Goal: Information Seeking & Learning: Understand process/instructions

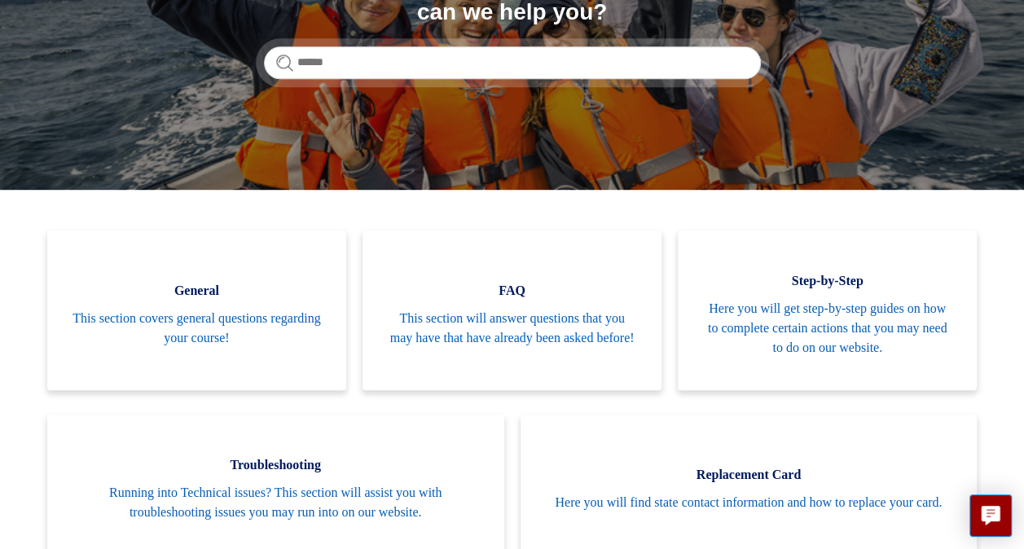
scroll to position [293, 0]
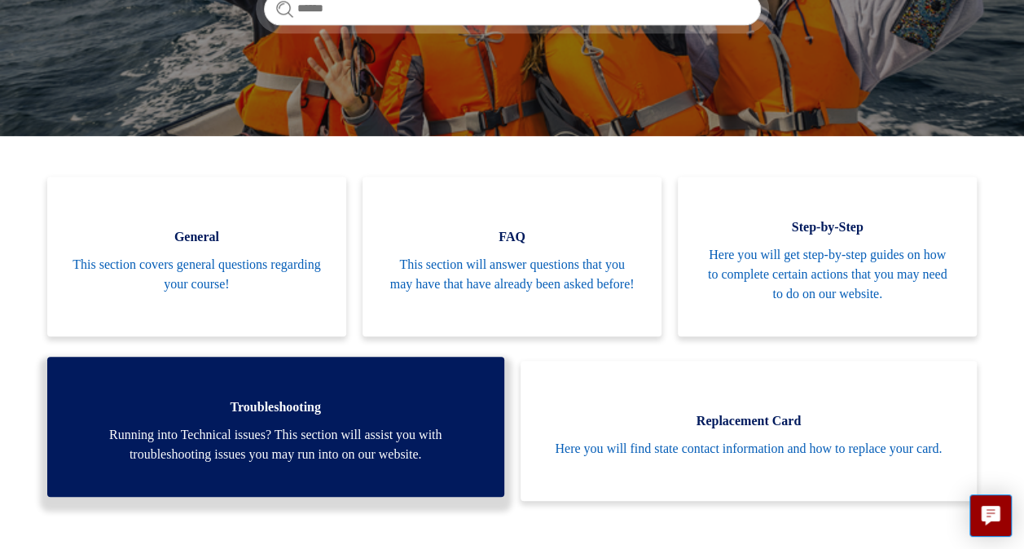
click at [231, 419] on link "Troubleshooting Running into Technical issues? This section will assist you wit…" at bounding box center [275, 427] width 457 height 140
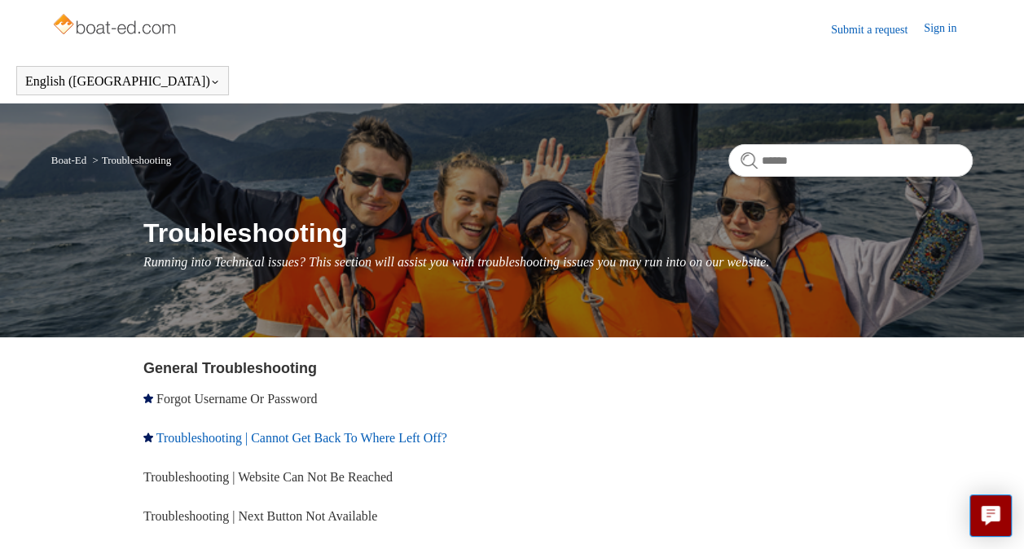
click at [305, 442] on link "Troubleshooting | Cannot Get Back To Where Left Off?" at bounding box center [301, 438] width 291 height 14
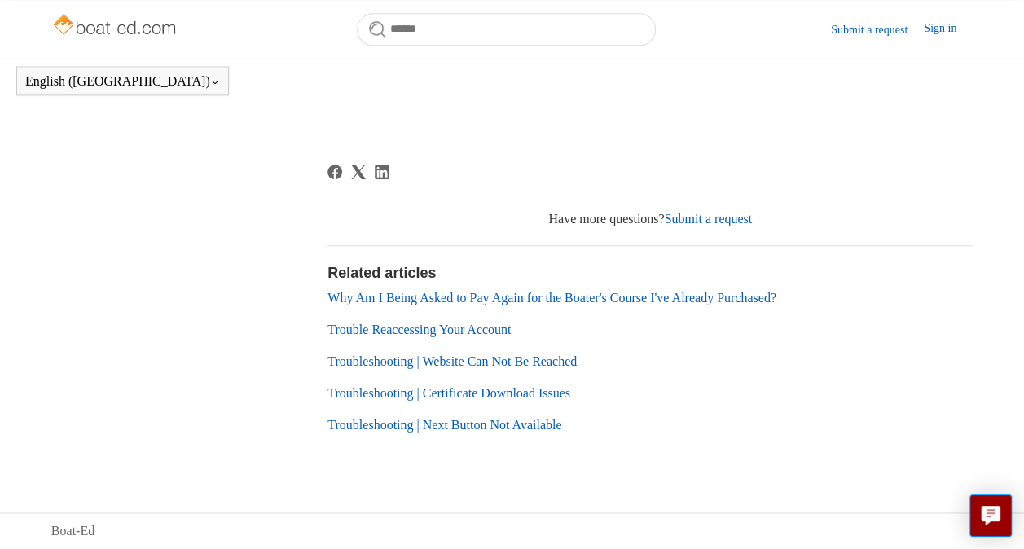
scroll to position [889, 0]
click at [937, 31] on link "Sign in" at bounding box center [948, 30] width 49 height 20
